Goal: Task Accomplishment & Management: Complete application form

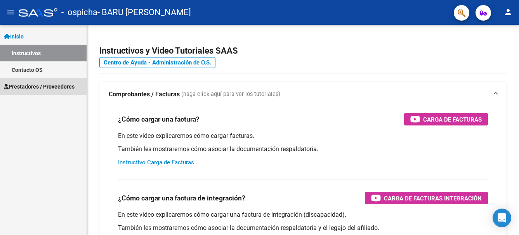
click at [31, 83] on span "Prestadores / Proveedores" at bounding box center [39, 86] width 71 height 9
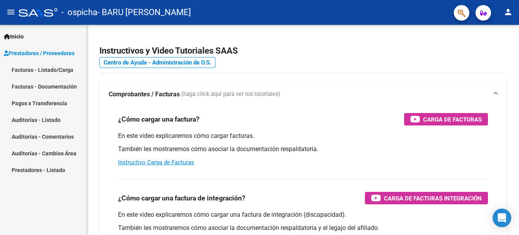
click at [23, 100] on link "Pagos x Transferencia" at bounding box center [43, 103] width 87 height 17
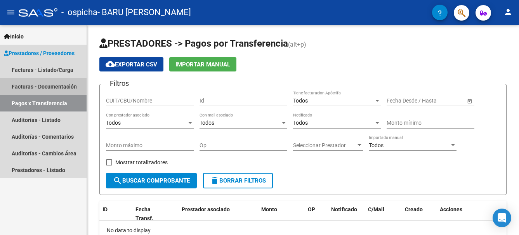
click at [26, 85] on link "Facturas - Documentación" at bounding box center [43, 86] width 87 height 17
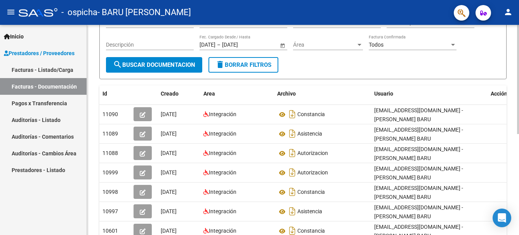
scroll to position [117, 0]
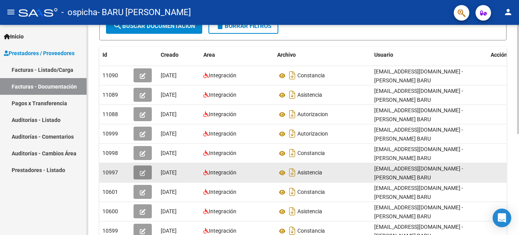
click at [144, 172] on icon "button" at bounding box center [143, 173] width 6 height 6
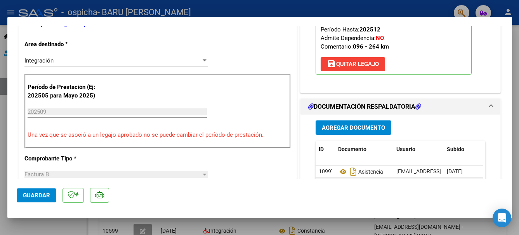
scroll to position [0, 0]
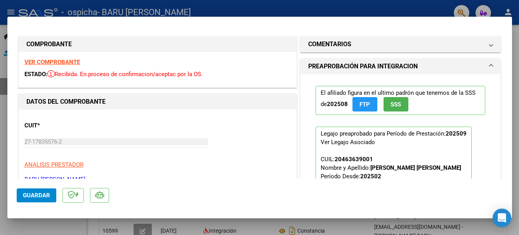
click at [261, 228] on div at bounding box center [259, 117] width 519 height 235
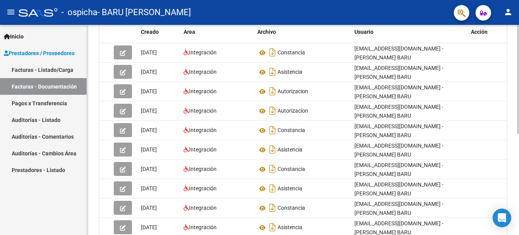
scroll to position [155, 0]
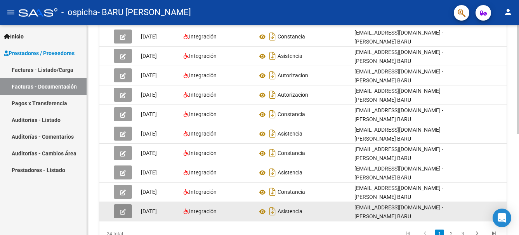
click at [121, 212] on icon "button" at bounding box center [123, 212] width 6 height 6
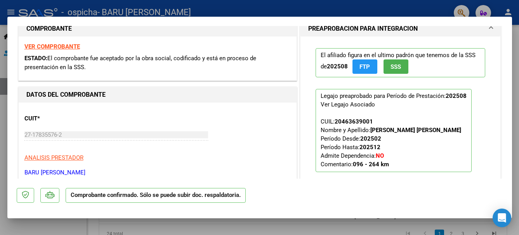
scroll to position [39, 0]
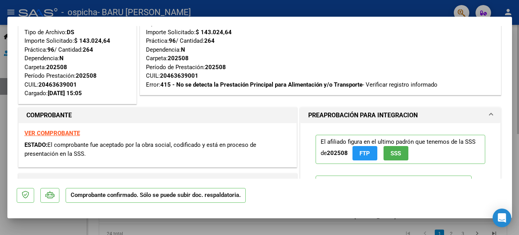
drag, startPoint x: 312, startPoint y: 225, endPoint x: 428, endPoint y: 235, distance: 116.6
click at [312, 224] on div at bounding box center [259, 117] width 519 height 235
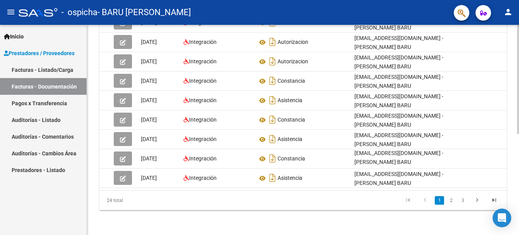
scroll to position [195, 0]
click at [451, 202] on link "2" at bounding box center [451, 200] width 9 height 9
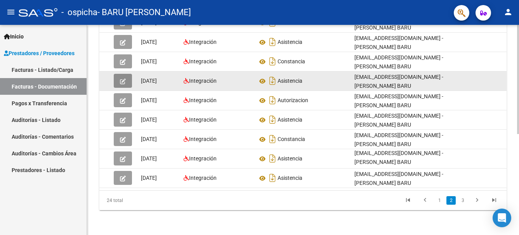
click at [121, 78] on icon "button" at bounding box center [123, 81] width 6 height 6
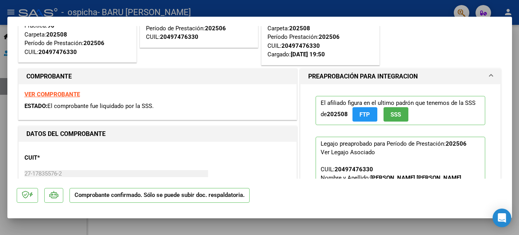
scroll to position [117, 0]
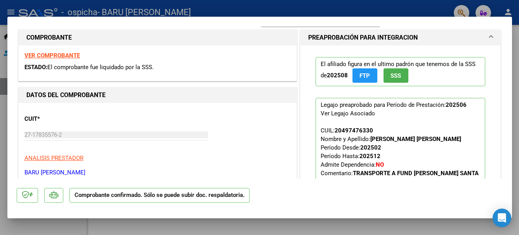
click at [263, 231] on div at bounding box center [259, 117] width 519 height 235
type input "$ 0,00"
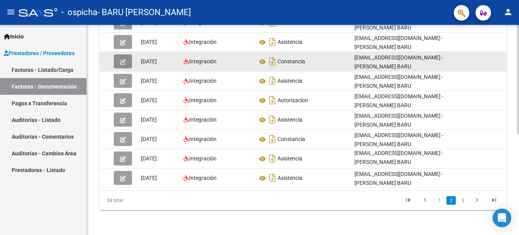
click at [119, 54] on button "button" at bounding box center [123, 61] width 18 height 14
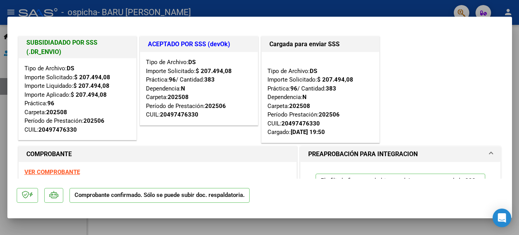
click at [336, 222] on div at bounding box center [259, 117] width 519 height 235
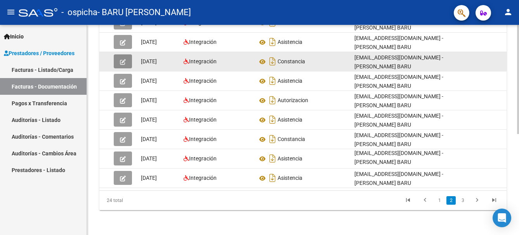
click at [123, 59] on icon "button" at bounding box center [123, 62] width 6 height 6
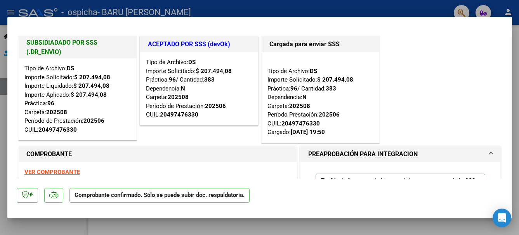
click at [296, 223] on div at bounding box center [259, 117] width 519 height 235
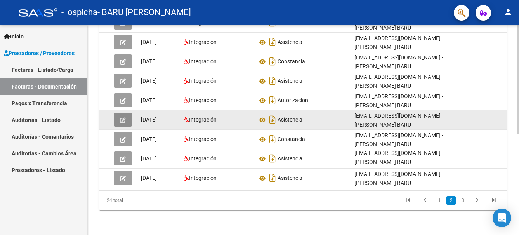
click at [126, 113] on button "button" at bounding box center [123, 120] width 18 height 14
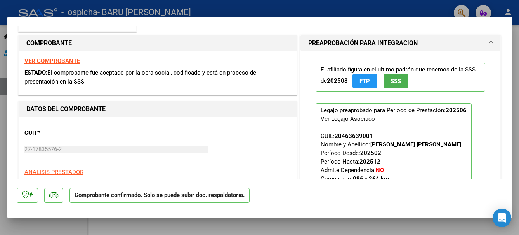
scroll to position [0, 0]
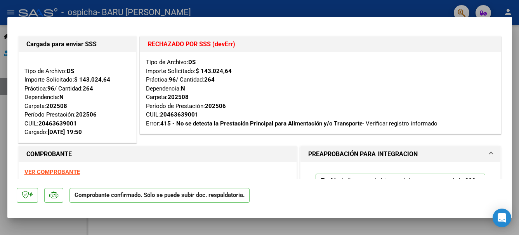
click at [316, 12] on div at bounding box center [259, 117] width 519 height 235
type input "$ 0,00"
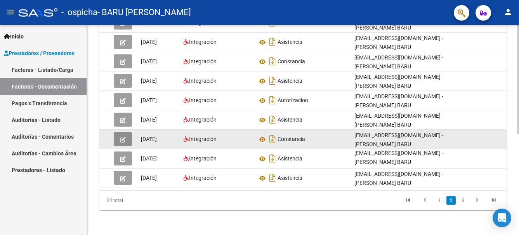
click at [124, 137] on icon "button" at bounding box center [123, 140] width 6 height 6
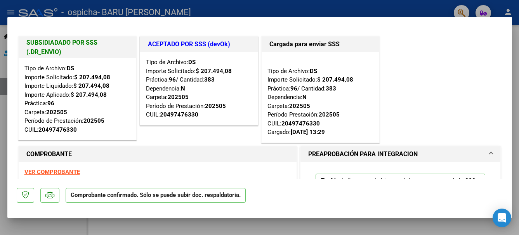
click at [392, 8] on div at bounding box center [259, 117] width 519 height 235
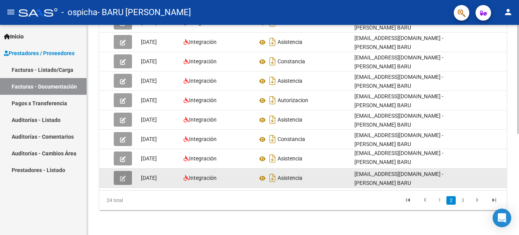
click at [121, 176] on icon "button" at bounding box center [123, 179] width 6 height 6
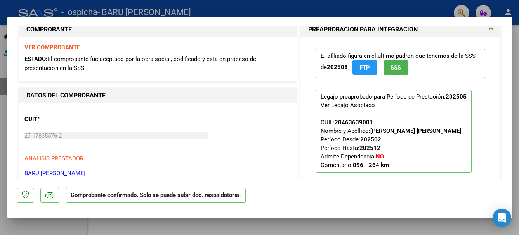
scroll to position [78, 0]
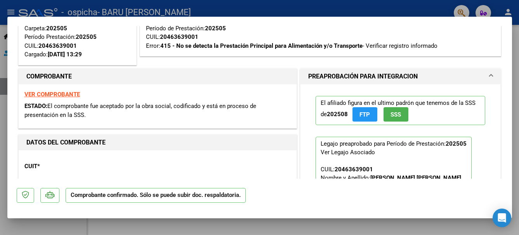
click at [125, 226] on div at bounding box center [259, 117] width 519 height 235
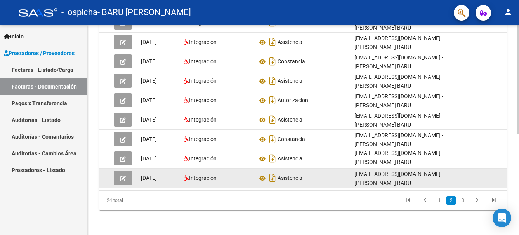
scroll to position [2, 0]
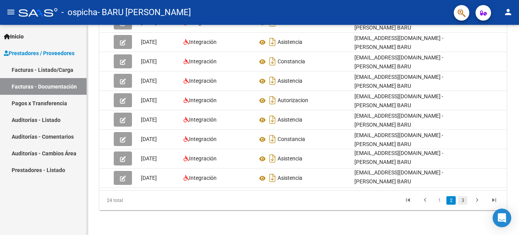
click at [462, 200] on link "3" at bounding box center [462, 200] width 9 height 9
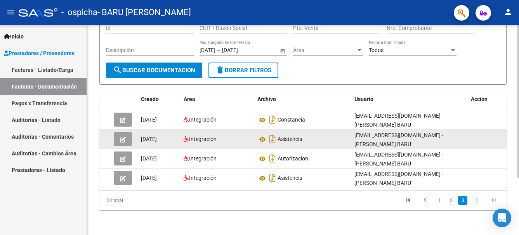
scroll to position [78, 0]
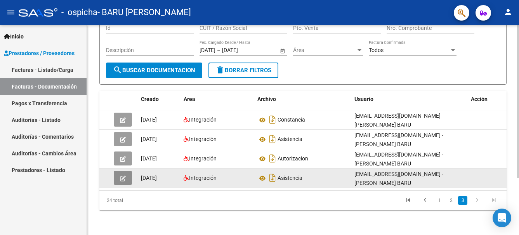
click at [123, 176] on icon "button" at bounding box center [123, 179] width 6 height 6
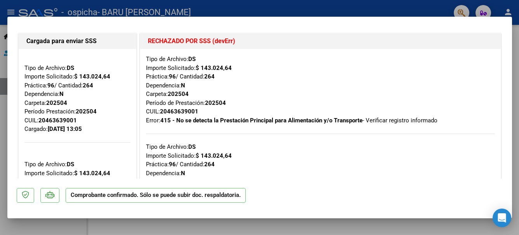
scroll to position [0, 0]
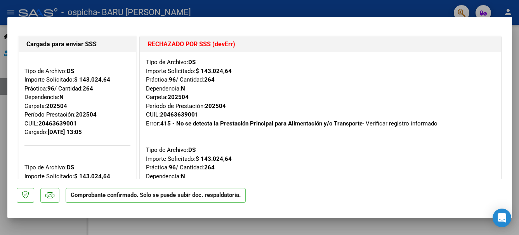
click at [276, 223] on div at bounding box center [259, 117] width 519 height 235
